Goal: Transaction & Acquisition: Subscribe to service/newsletter

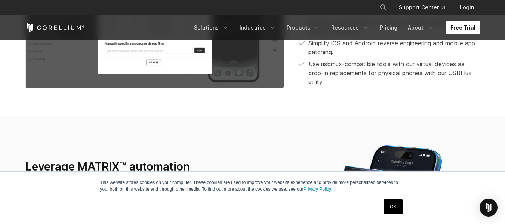
click at [458, 28] on link "Free Trial" at bounding box center [463, 27] width 34 height 13
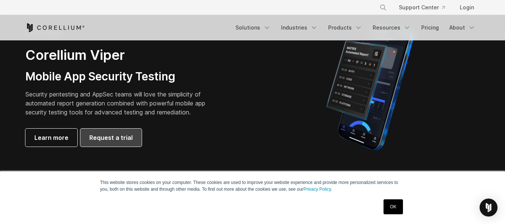
scroll to position [195, 0]
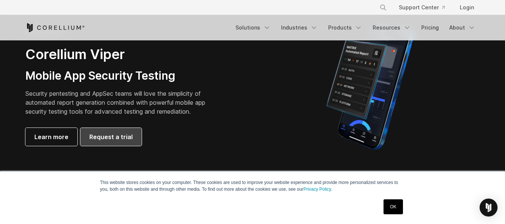
click at [111, 137] on span "Request a trial" at bounding box center [110, 136] width 43 height 9
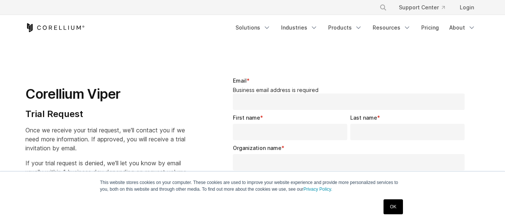
select select "**"
